Goal: Transaction & Acquisition: Purchase product/service

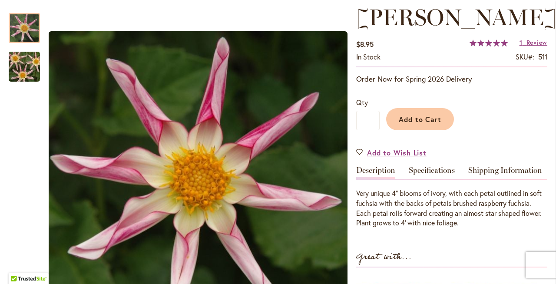
scroll to position [122, 0]
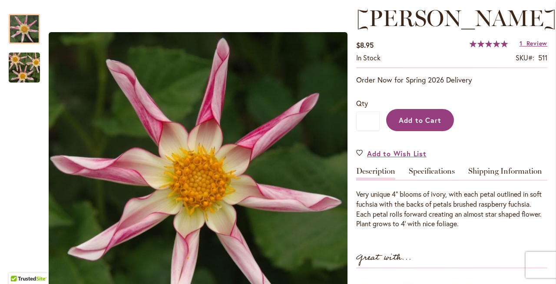
click at [427, 122] on span "Add to Cart" at bounding box center [420, 120] width 43 height 9
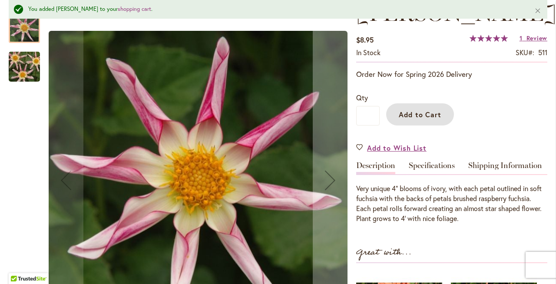
scroll to position [155, 0]
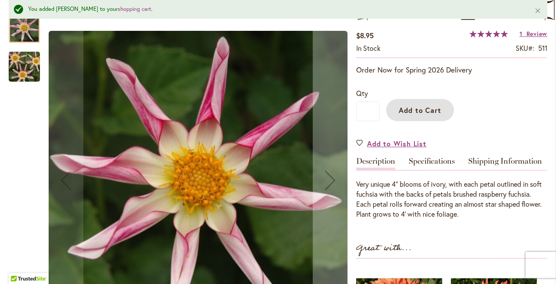
click at [23, 65] on img "WILLIE WILLIE" at bounding box center [24, 67] width 63 height 42
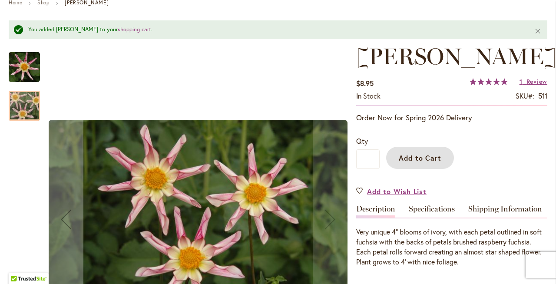
scroll to position [0, 0]
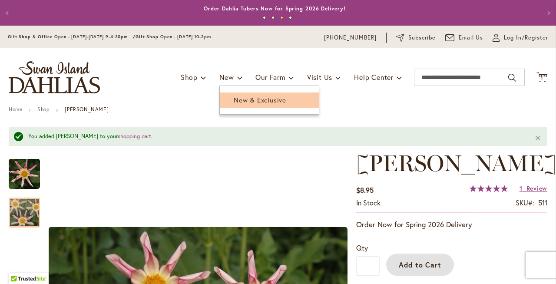
click at [235, 97] on span "New & Exclusive" at bounding box center [260, 100] width 53 height 9
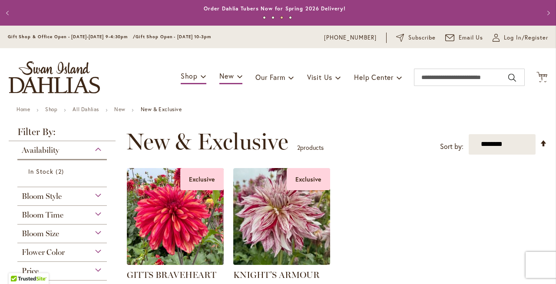
click at [92, 212] on div "Bloom Time" at bounding box center [61, 213] width 89 height 14
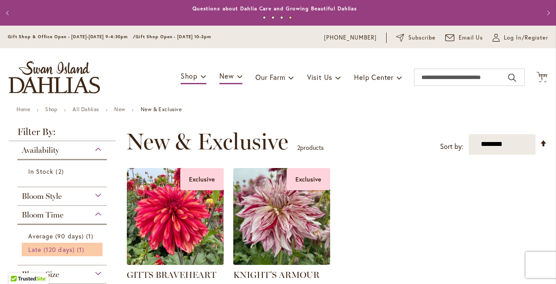
click at [61, 248] on span "Late (120 days)" at bounding box center [51, 249] width 46 height 8
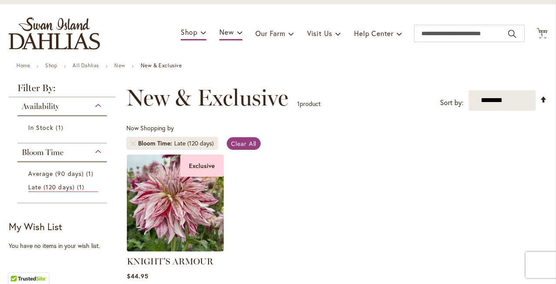
scroll to position [30, 0]
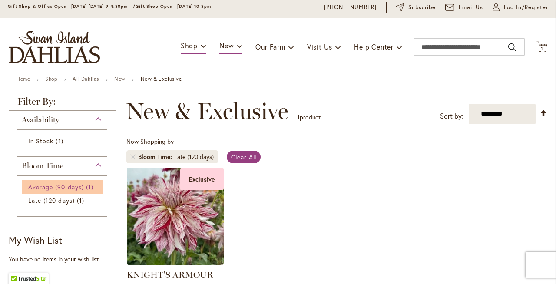
click at [86, 185] on span "1 item" at bounding box center [91, 186] width 10 height 9
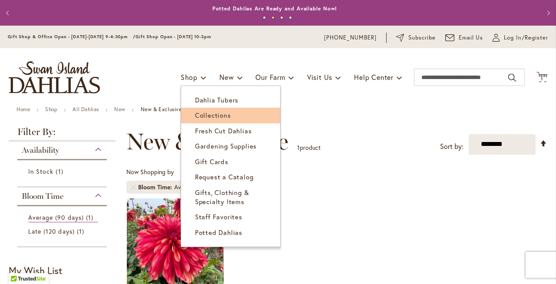
click at [210, 114] on span "Collections" at bounding box center [213, 115] width 36 height 9
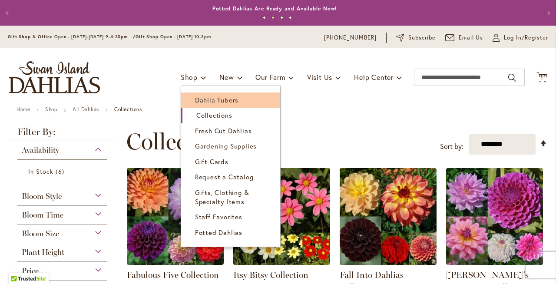
click at [195, 98] on span "Dahlia Tubers" at bounding box center [216, 100] width 43 height 9
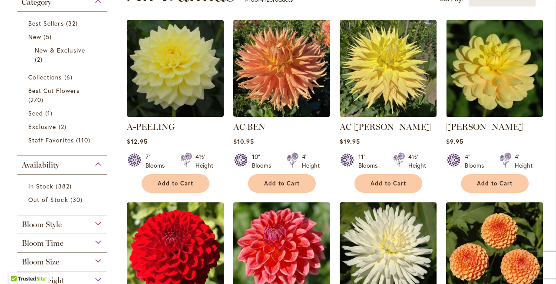
scroll to position [199, 0]
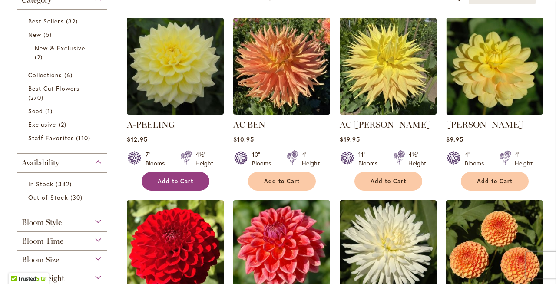
click at [177, 180] on span "Add to Cart" at bounding box center [176, 181] width 36 height 7
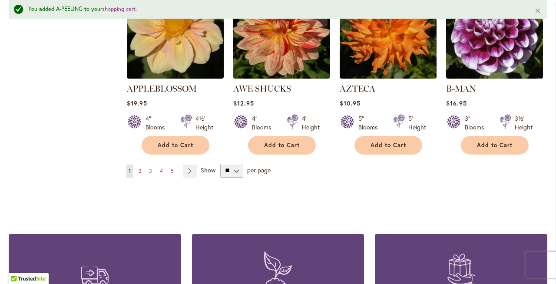
scroll to position [827, 0]
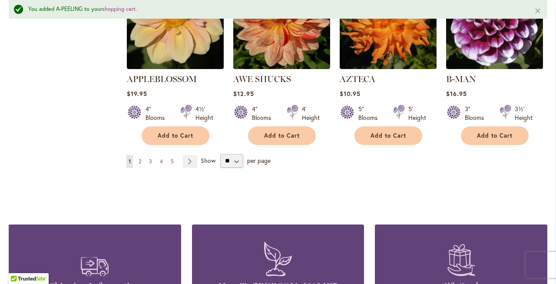
click at [140, 158] on span "2" at bounding box center [140, 161] width 3 height 7
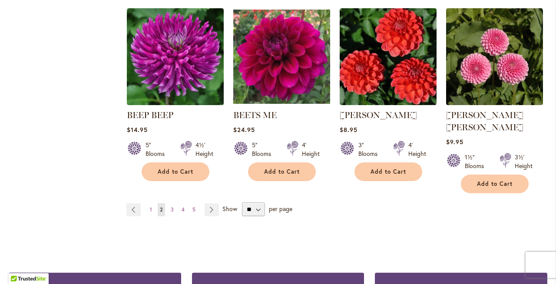
scroll to position [756, 0]
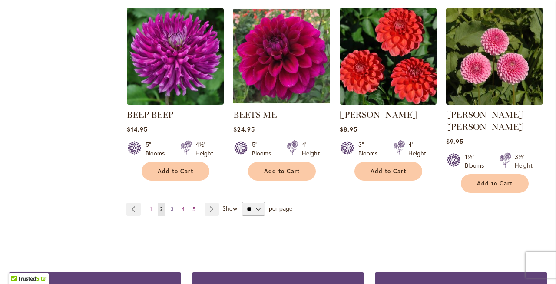
click at [171, 206] on span "3" at bounding box center [172, 209] width 3 height 7
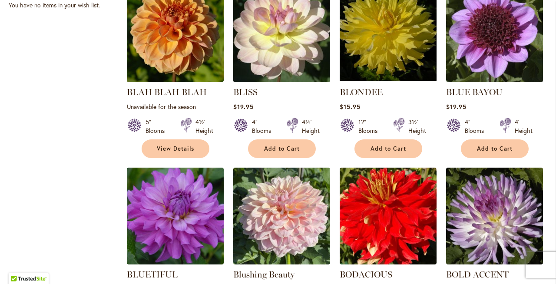
scroll to position [407, 0]
